Goal: Register for event/course

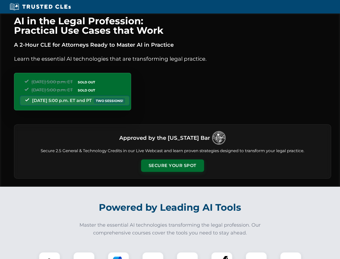
click at [173, 166] on button "Secure Your Spot" at bounding box center [172, 165] width 63 height 12
click at [50, 255] on img at bounding box center [50, 263] width 16 height 16
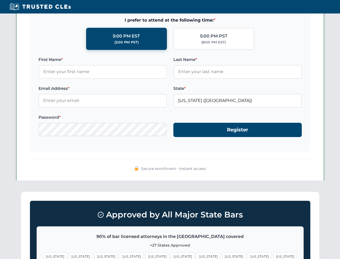
click at [197, 255] on span "[US_STATE]" at bounding box center [208, 256] width 23 height 8
click at [248, 255] on span "[US_STATE]" at bounding box center [259, 256] width 23 height 8
